Goal: Task Accomplishment & Management: Complete application form

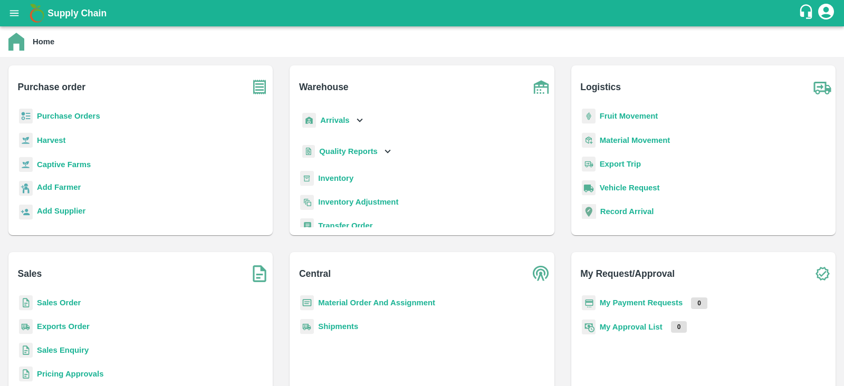
click at [71, 116] on b "Purchase Orders" at bounding box center [68, 116] width 63 height 8
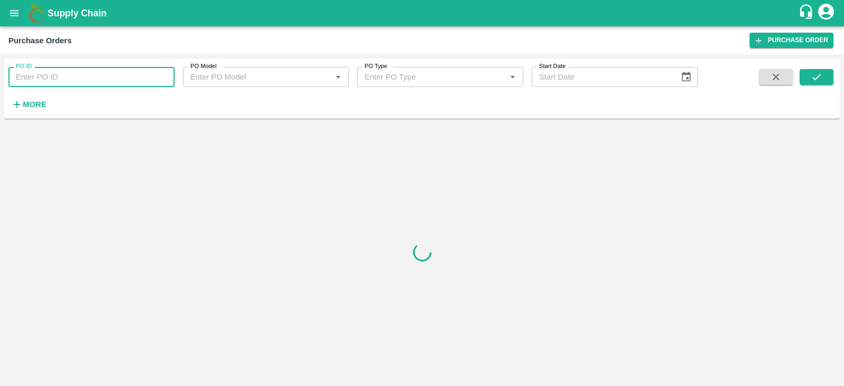
click at [68, 75] on input "PO ID" at bounding box center [91, 77] width 166 height 20
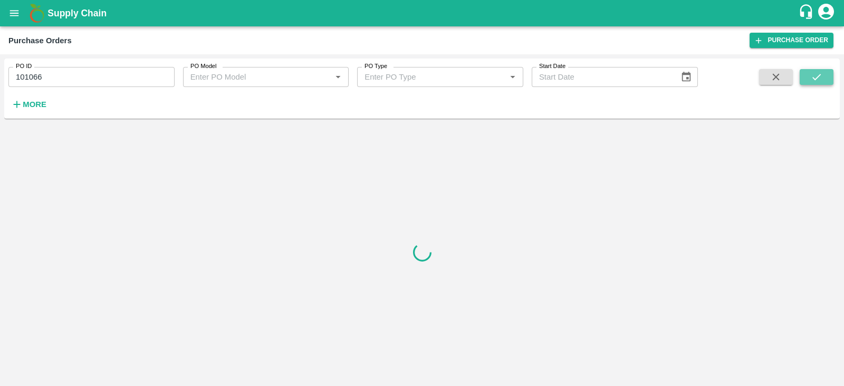
click at [823, 78] on button "submit" at bounding box center [817, 77] width 34 height 16
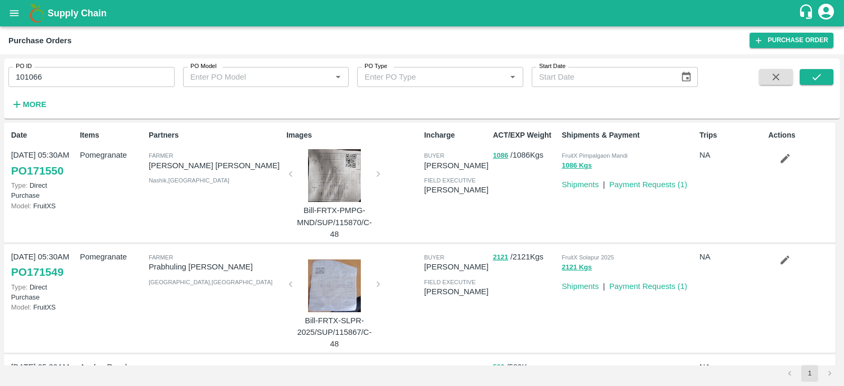
click at [646, 210] on div "Shipments & Payment FruitX Pimpalgaon Mandi 1086 Kgs Shipments | Payment Reques…" at bounding box center [627, 183] width 138 height 115
click at [123, 72] on input "101066" at bounding box center [91, 77] width 166 height 20
type input "101066"
click at [826, 81] on button "submit" at bounding box center [817, 77] width 34 height 16
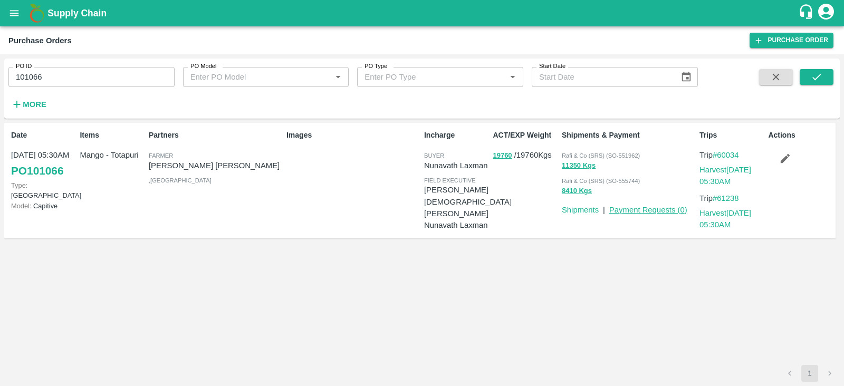
click at [653, 207] on link "Payment Requests ( 0 )" at bounding box center [649, 210] width 78 height 8
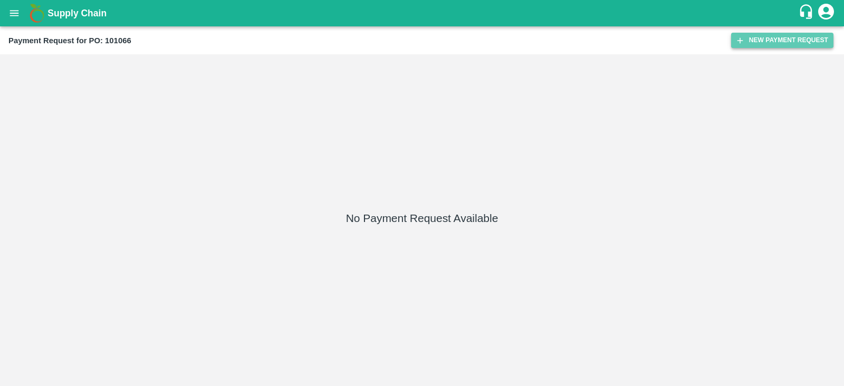
click at [760, 43] on button "New Payment Request" at bounding box center [782, 40] width 102 height 15
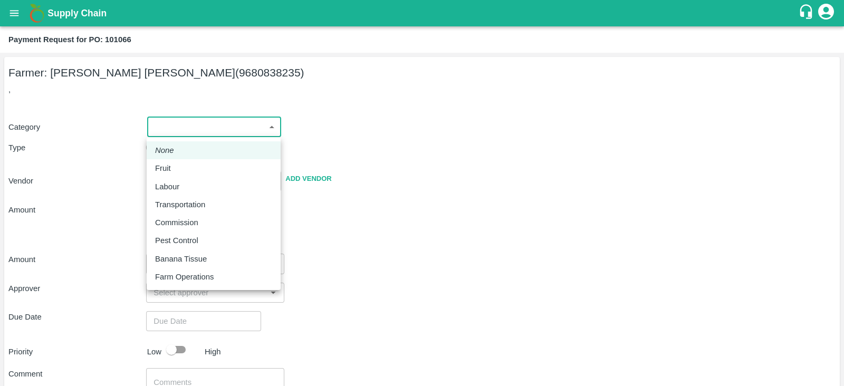
click at [220, 124] on body "Supply Chain Payment Request for PO: 101066 Farmer: [PERSON_NAME] [PERSON_NAME]…" at bounding box center [422, 193] width 844 height 386
click at [169, 170] on p "Fruit" at bounding box center [163, 169] width 16 height 12
type input "1"
type input "[PERSON_NAME] [PERSON_NAME] - 9680838235(Farmer)"
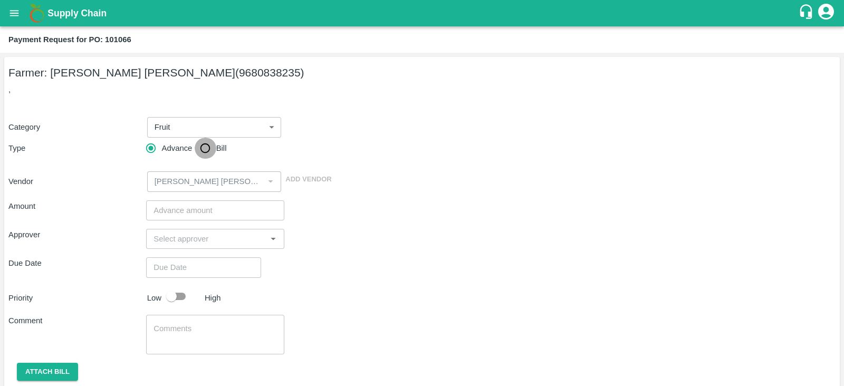
click at [205, 151] on input "Bill" at bounding box center [205, 148] width 21 height 21
radio input "true"
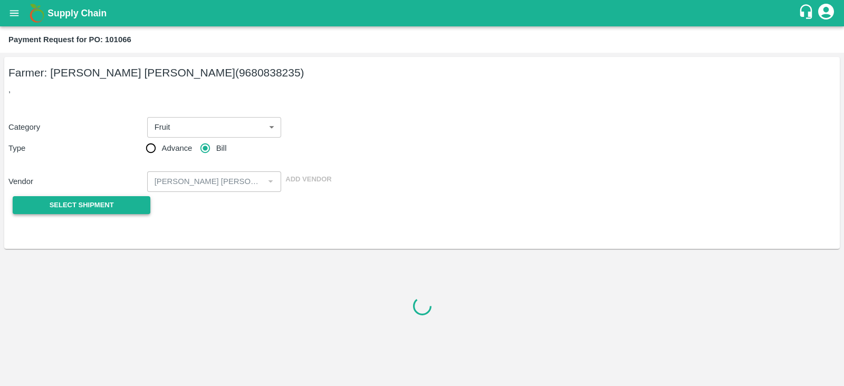
click at [118, 202] on button "Select Shipment" at bounding box center [82, 205] width 138 height 18
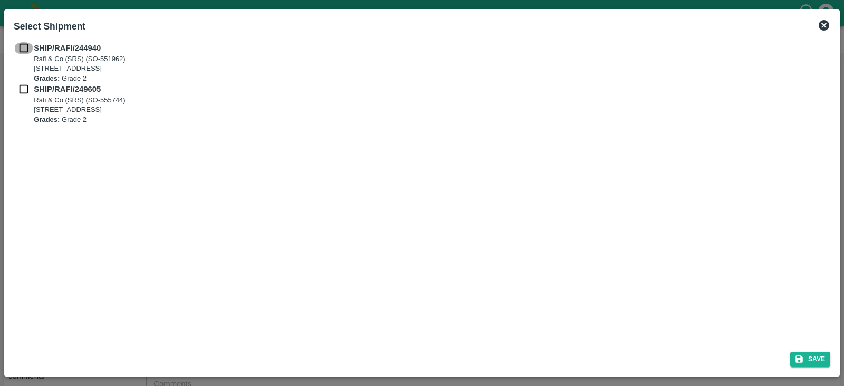
click at [18, 47] on input "checkbox" at bounding box center [24, 48] width 20 height 12
checkbox input "true"
click at [20, 87] on input "checkbox" at bounding box center [24, 89] width 20 height 12
checkbox input "true"
click at [821, 360] on button "Save" at bounding box center [811, 359] width 40 height 15
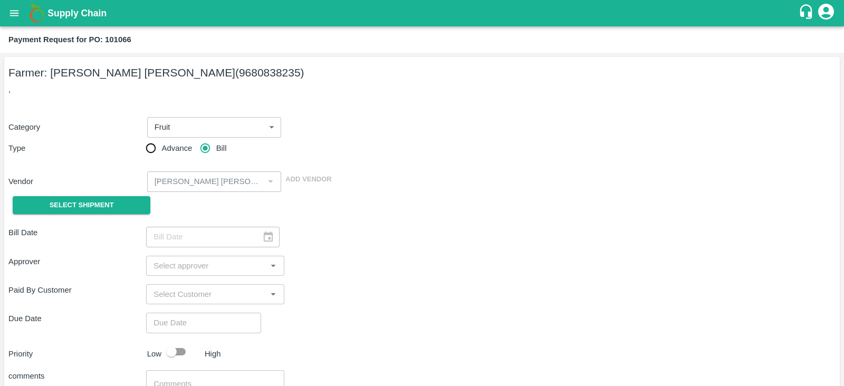
type input "[DATE]"
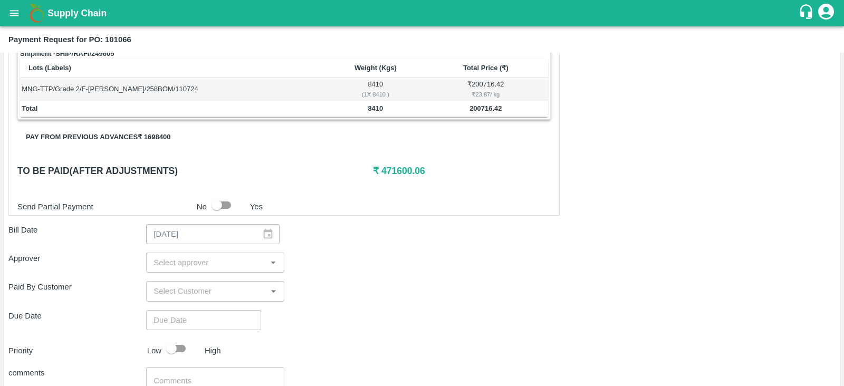
scroll to position [255, 0]
click at [116, 129] on button "Pay from previous advances ₹ 1698400" at bounding box center [97, 137] width 161 height 18
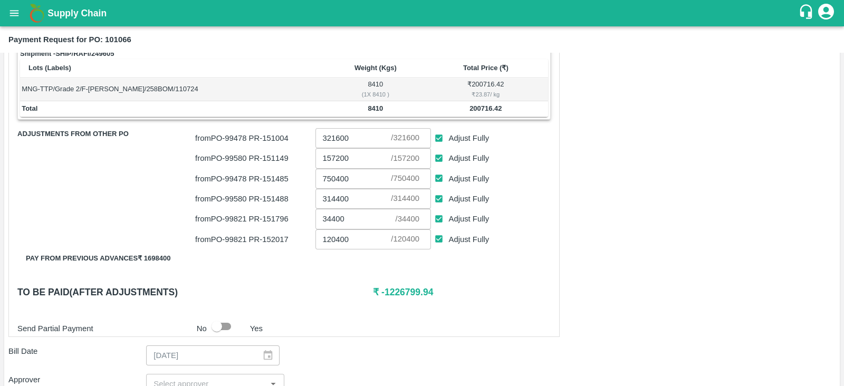
scroll to position [292, 0]
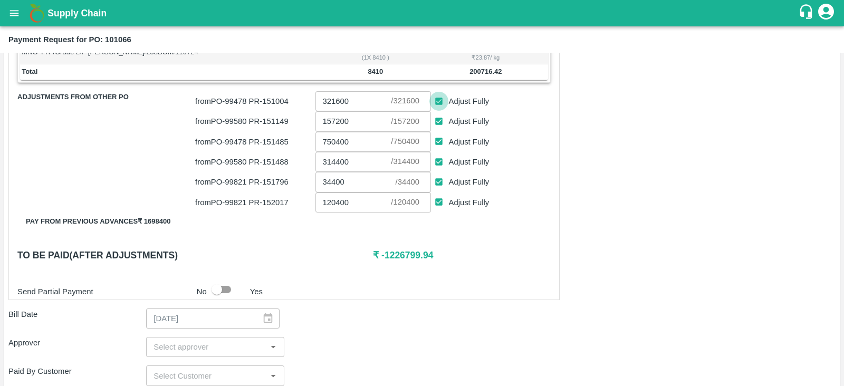
click at [439, 99] on input "Adjust Fully" at bounding box center [440, 102] width 20 height 20
checkbox input "false"
type input "0"
click at [441, 138] on input "Adjust Fully" at bounding box center [440, 142] width 20 height 20
checkbox input "false"
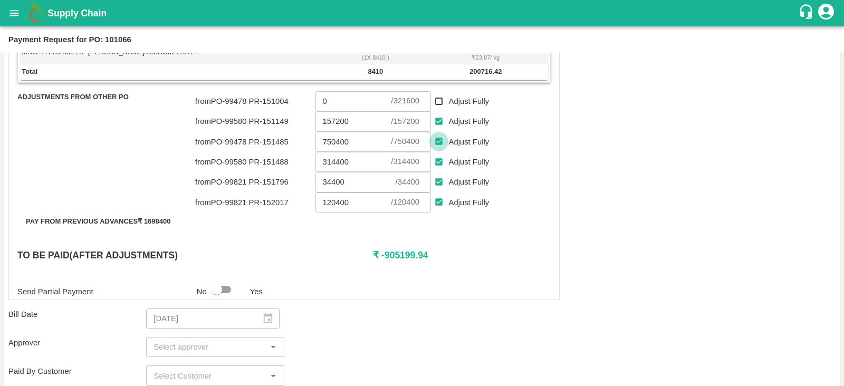
type input "0"
click at [440, 180] on input "Adjust Fully" at bounding box center [440, 183] width 20 height 20
checkbox input "false"
type input "0"
click at [441, 199] on input "Adjust Fully" at bounding box center [440, 203] width 20 height 20
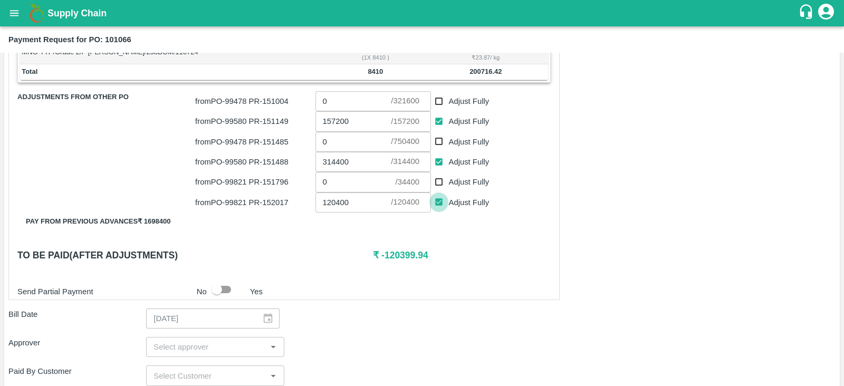
checkbox input "false"
type input "0"
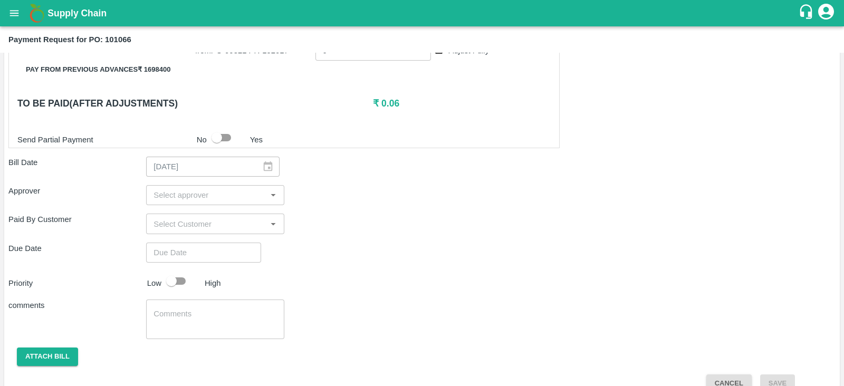
scroll to position [462, 0]
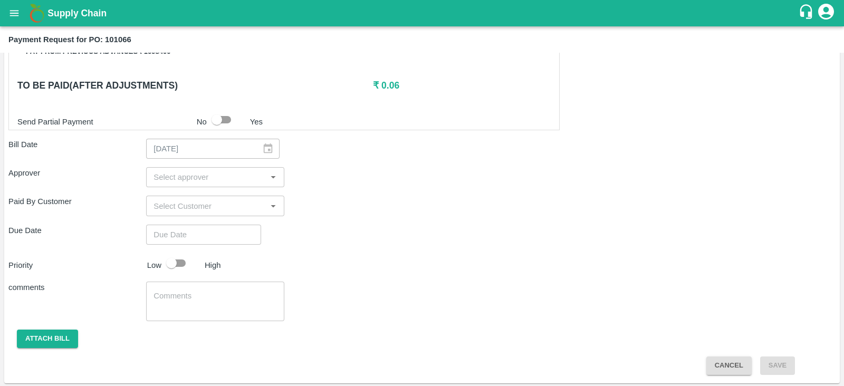
click at [173, 173] on input "input" at bounding box center [206, 177] width 114 height 14
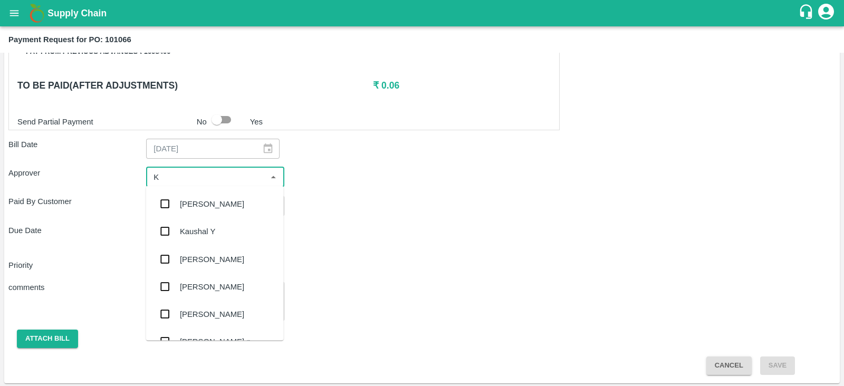
type input "KI"
click at [178, 207] on div "[PERSON_NAME]" at bounding box center [215, 204] width 138 height 27
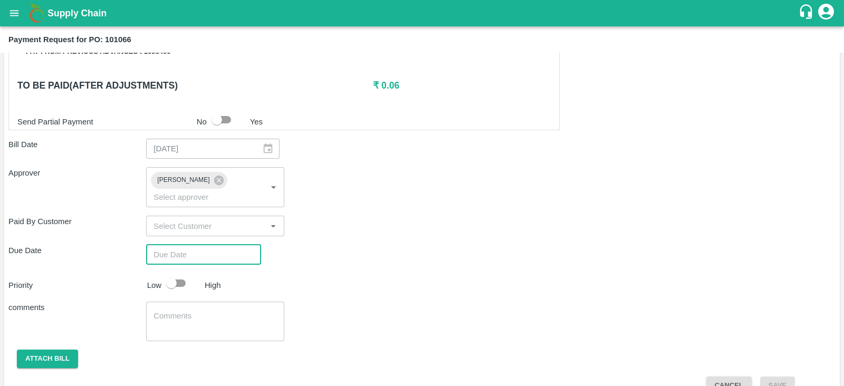
type input "DD/MM/YYYY hh:mm aa"
click at [191, 245] on input "DD/MM/YYYY hh:mm aa" at bounding box center [200, 255] width 108 height 20
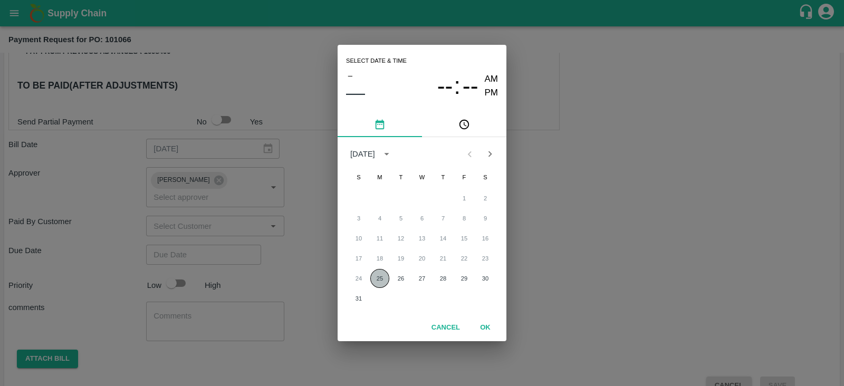
click at [383, 277] on button "25" at bounding box center [379, 278] width 19 height 19
type input "[DATE] 12:00 AM"
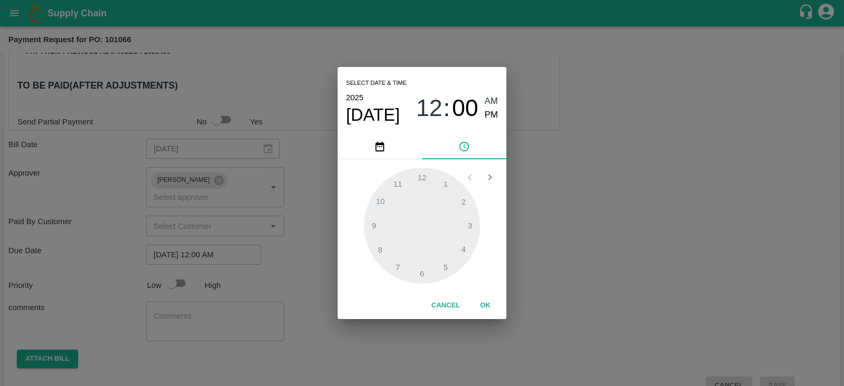
click at [320, 251] on div "Select date & time [DATE] 12 : 00 AM PM 1 2 3 4 5 6 7 8 9 10 11 12 Cancel OK" at bounding box center [422, 193] width 844 height 386
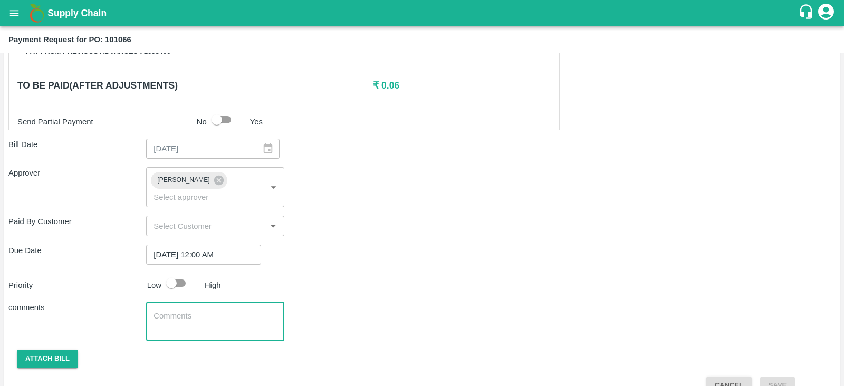
click at [174, 311] on textarea at bounding box center [215, 322] width 123 height 22
type textarea "b"
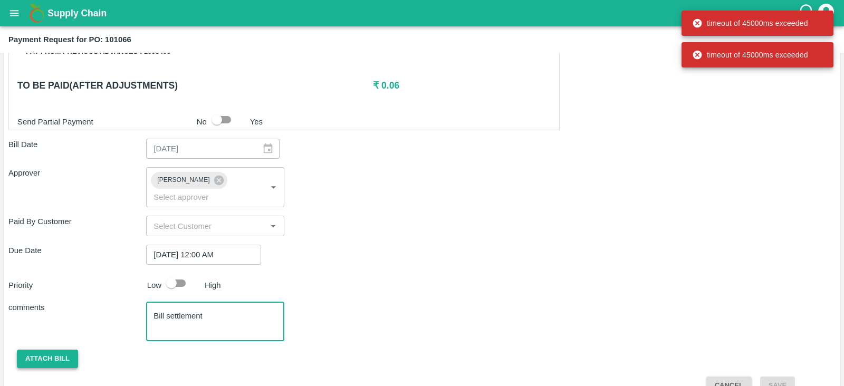
type textarea "Bill settlement"
click at [30, 350] on button "Attach bill" at bounding box center [47, 359] width 61 height 18
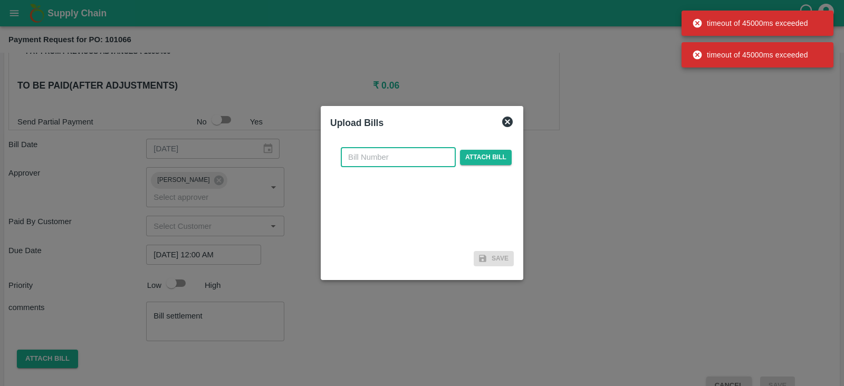
click at [391, 163] on input "text" at bounding box center [398, 157] width 115 height 20
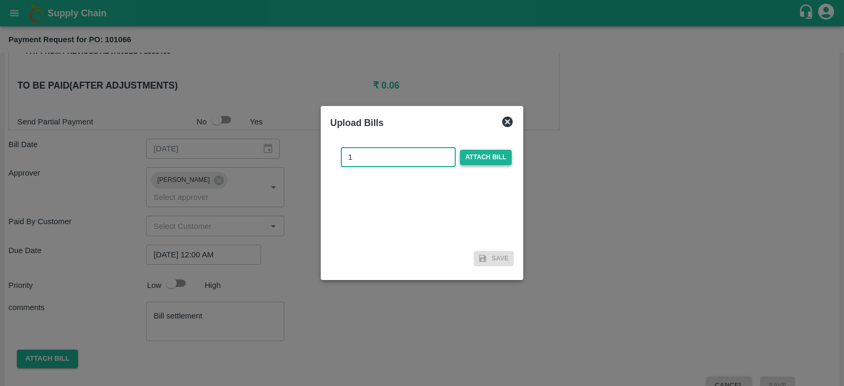
type input "1"
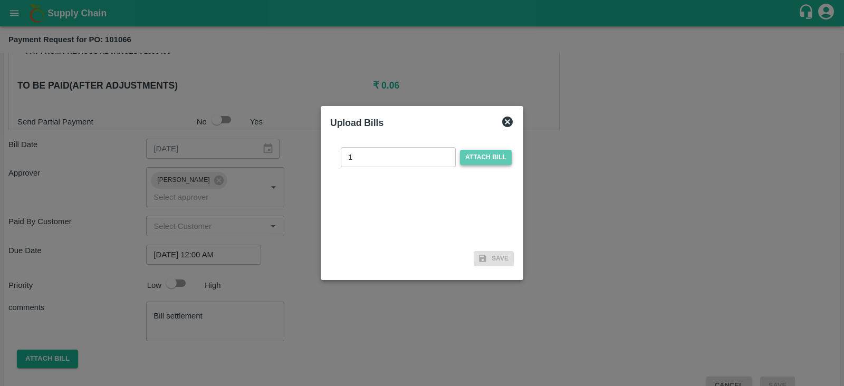
click at [496, 156] on span "Attach bill" at bounding box center [486, 157] width 52 height 15
click at [0, 0] on input "Attach bill" at bounding box center [0, 0] width 0 height 0
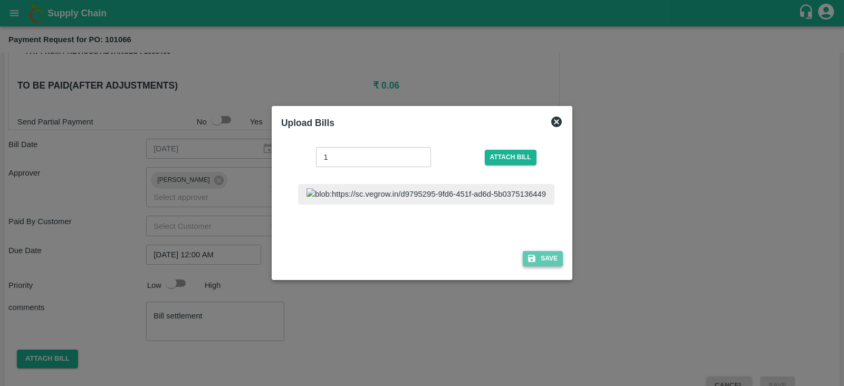
click at [523, 254] on button "Save" at bounding box center [543, 258] width 40 height 15
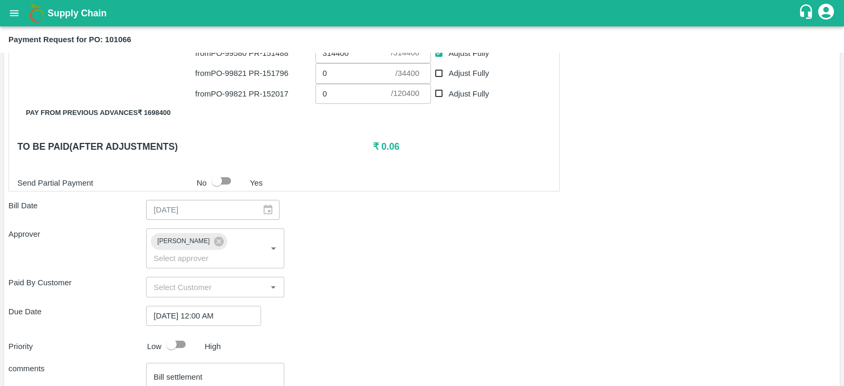
scroll to position [486, 0]
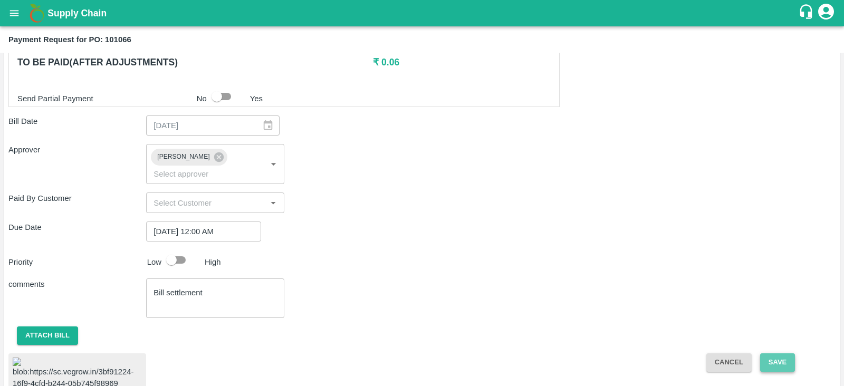
click at [782, 354] on button "Save" at bounding box center [777, 363] width 35 height 18
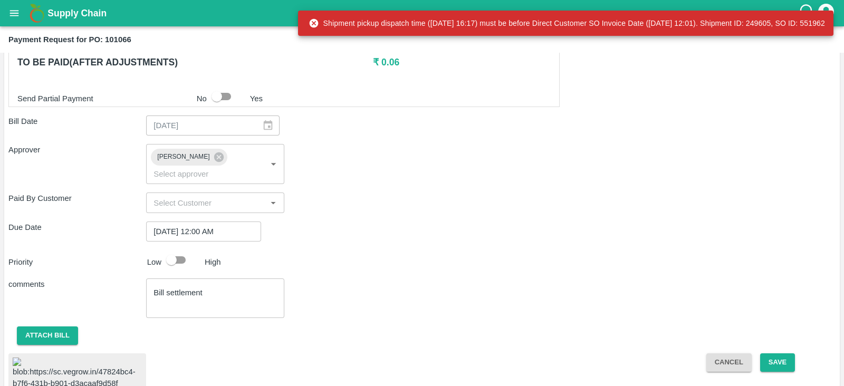
type input "321600"
checkbox input "true"
type input "750400"
checkbox input "true"
type input "34400"
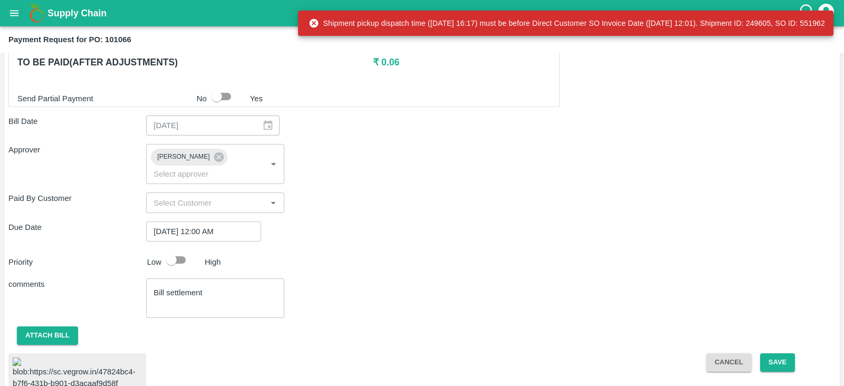
checkbox input "true"
type input "120400"
checkbox input "true"
